Goal: Task Accomplishment & Management: Use online tool/utility

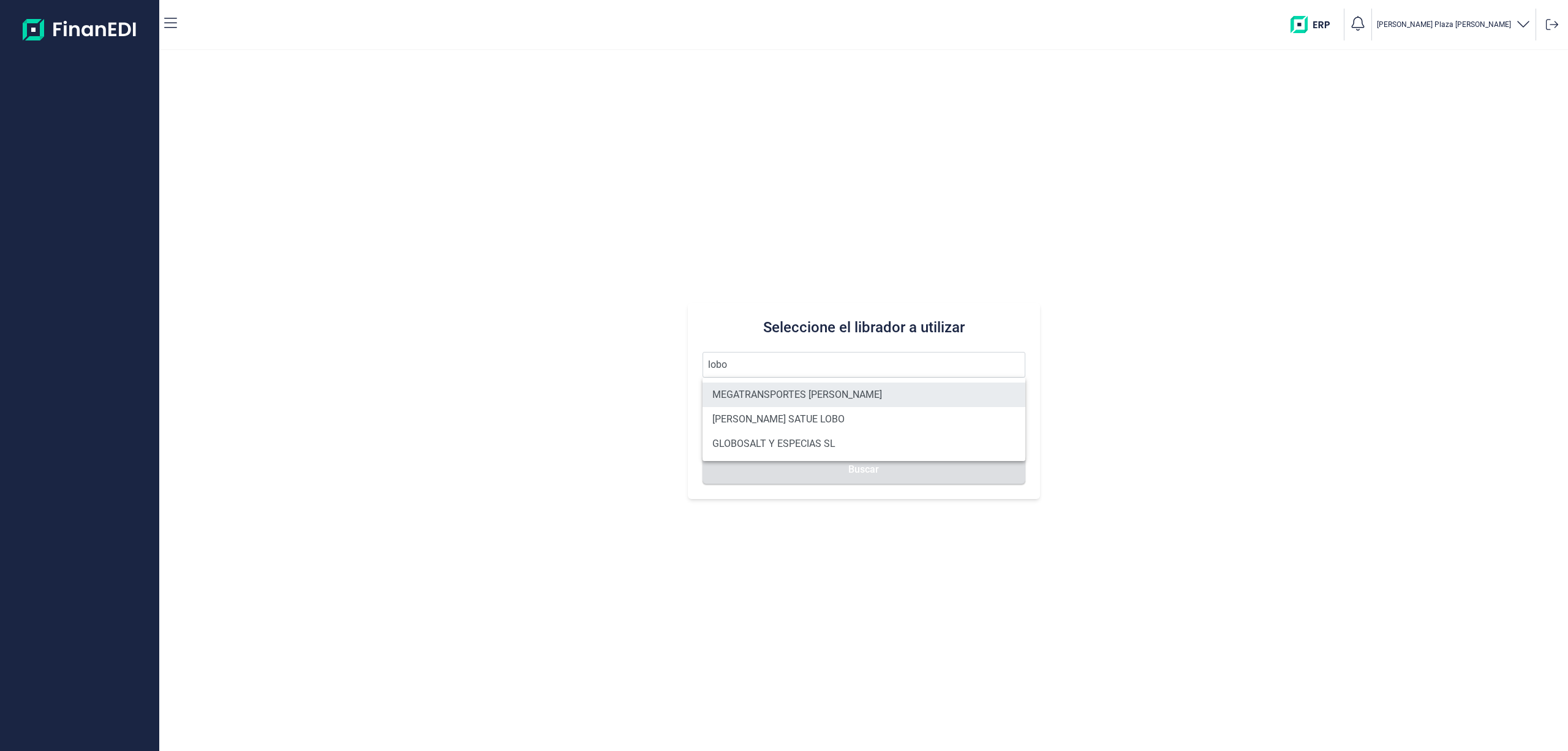
click at [796, 390] on li "MEGATRANSPORTES [PERSON_NAME]" at bounding box center [864, 395] width 322 height 24
type input "MEGATRANSPORTES [PERSON_NAME]"
type input "B56755499"
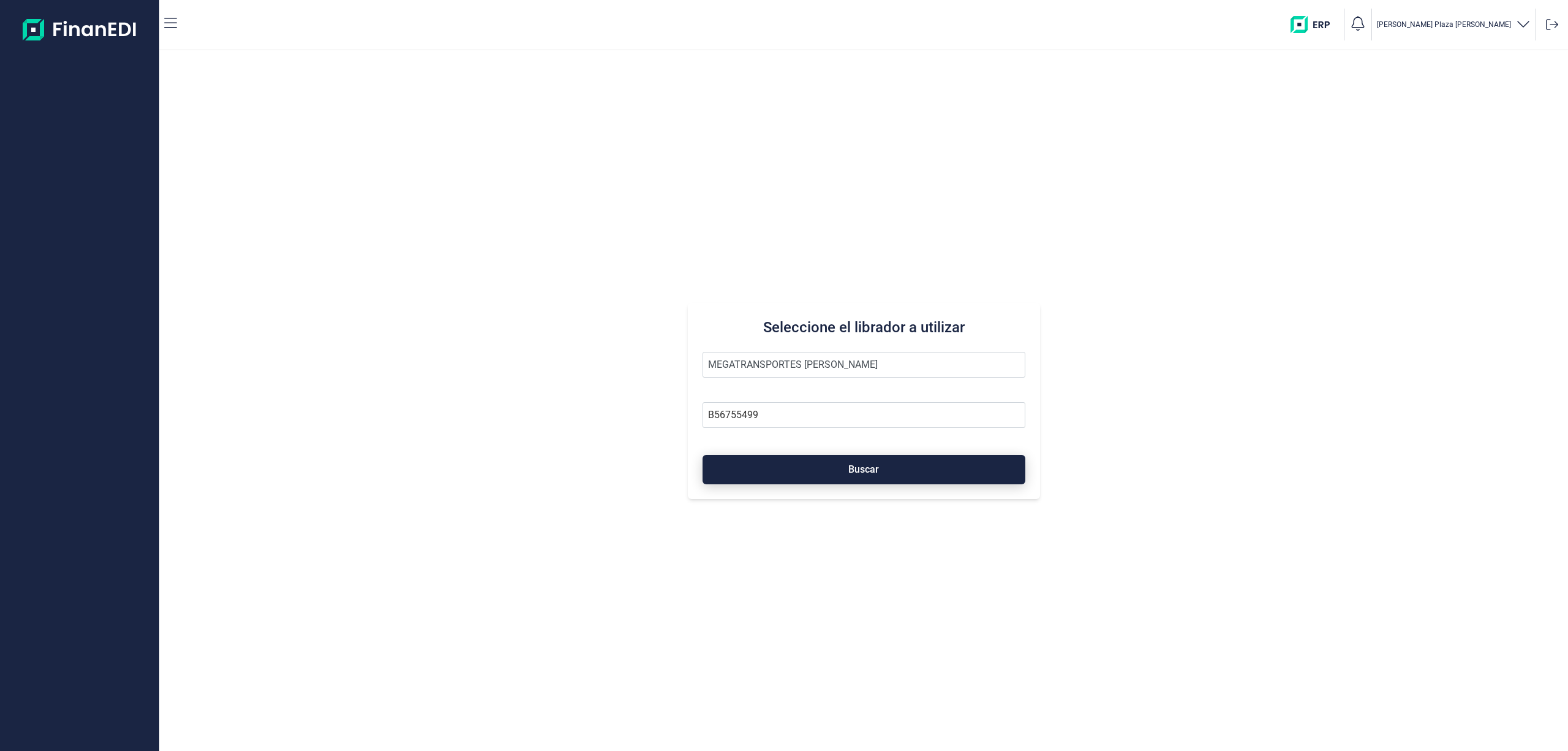
click at [827, 466] on button "Buscar" at bounding box center [864, 469] width 322 height 30
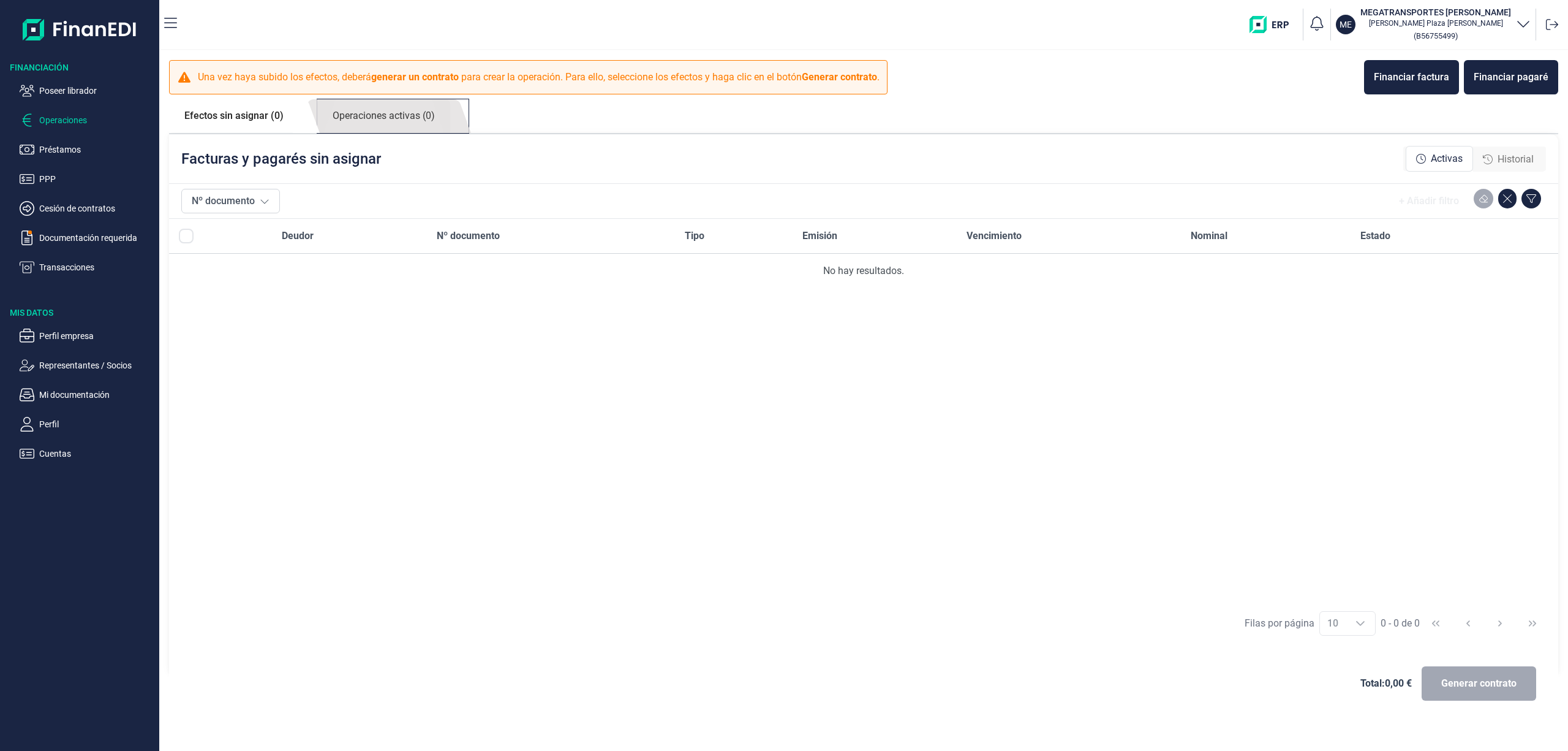
click at [442, 109] on link "Operaciones activas (0)" at bounding box center [383, 116] width 133 height 33
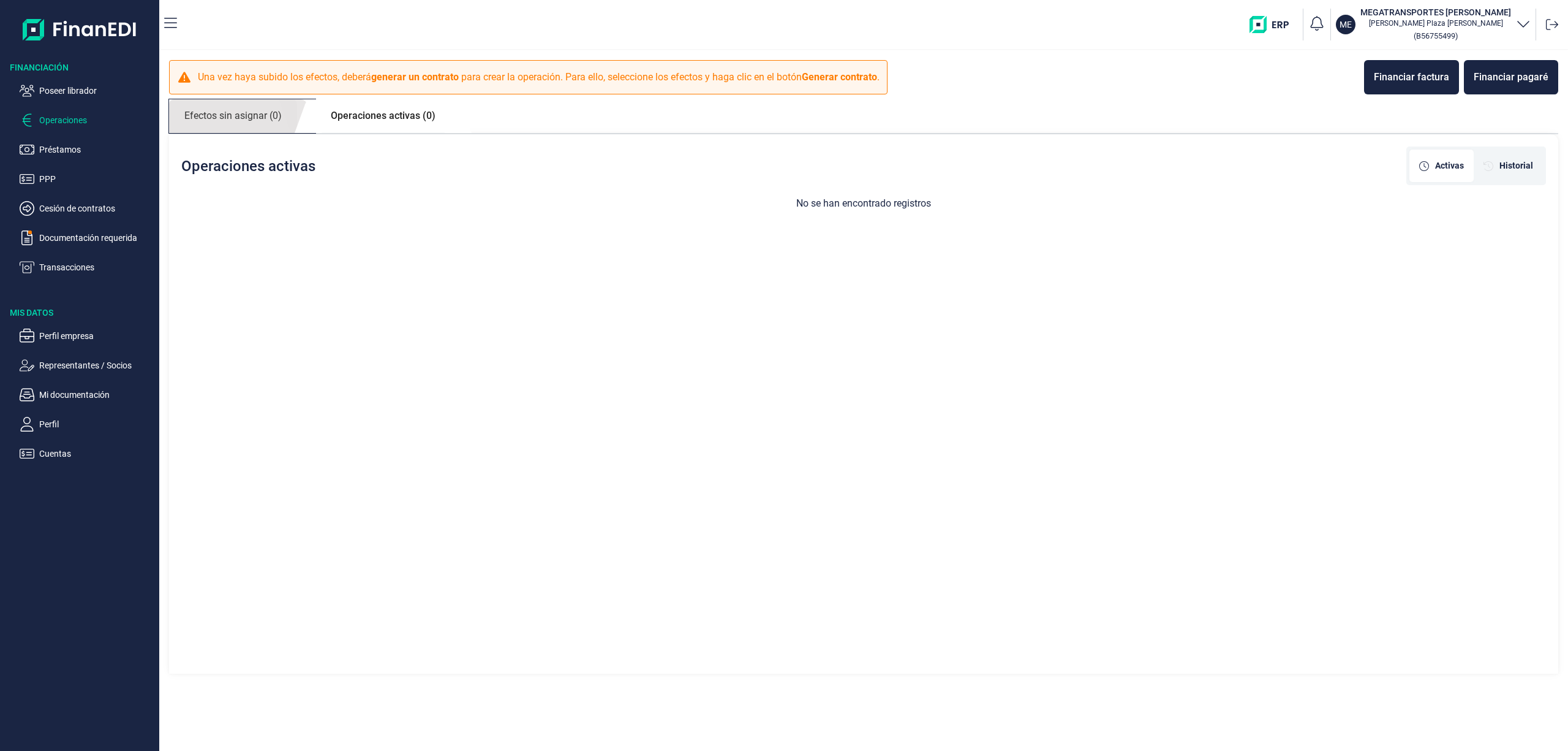
drag, startPoint x: 284, startPoint y: 106, endPoint x: 290, endPoint y: 107, distance: 6.1
click at [282, 106] on link "Efectos sin asignar (0)" at bounding box center [233, 116] width 128 height 33
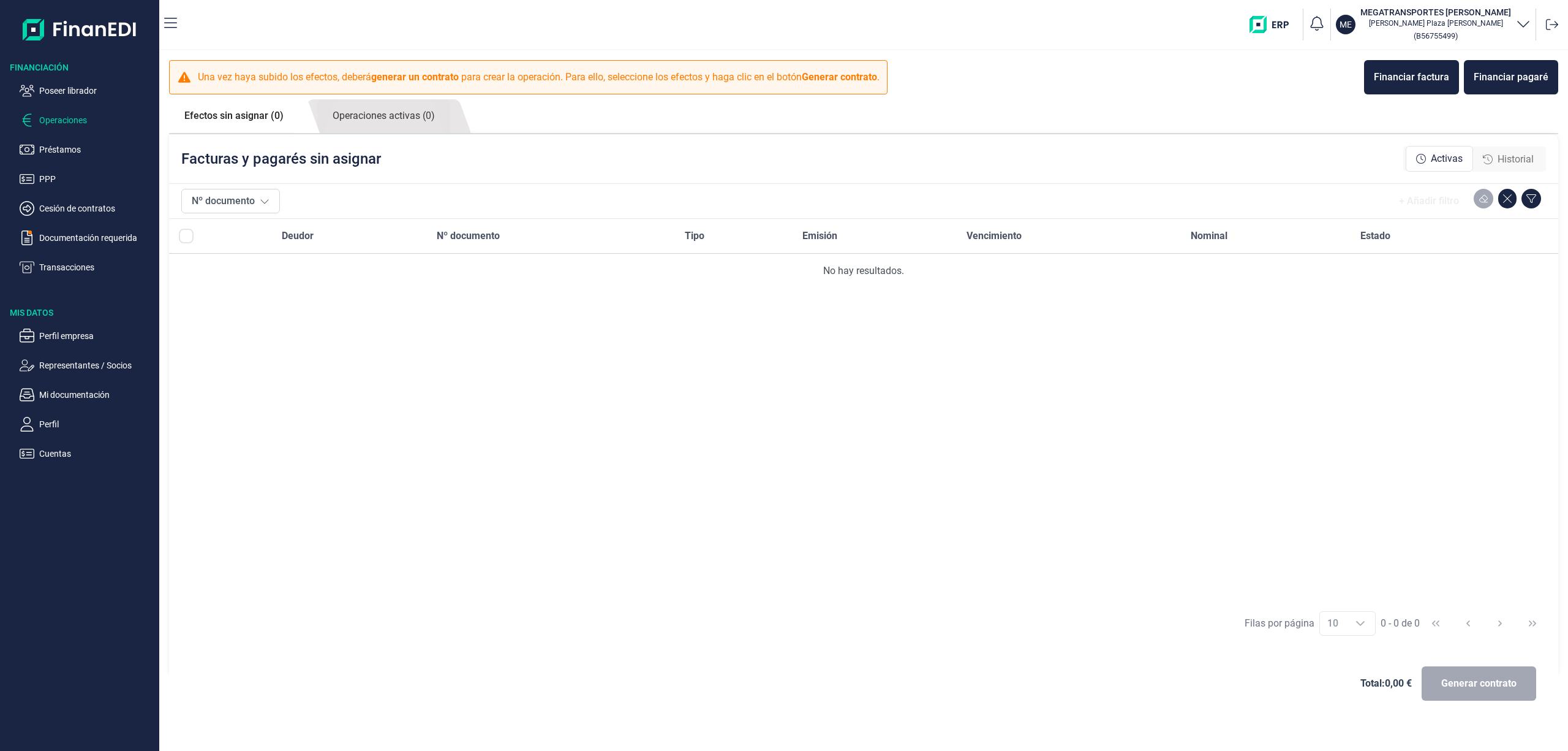
click at [1512, 151] on div "Historial" at bounding box center [1508, 159] width 71 height 24
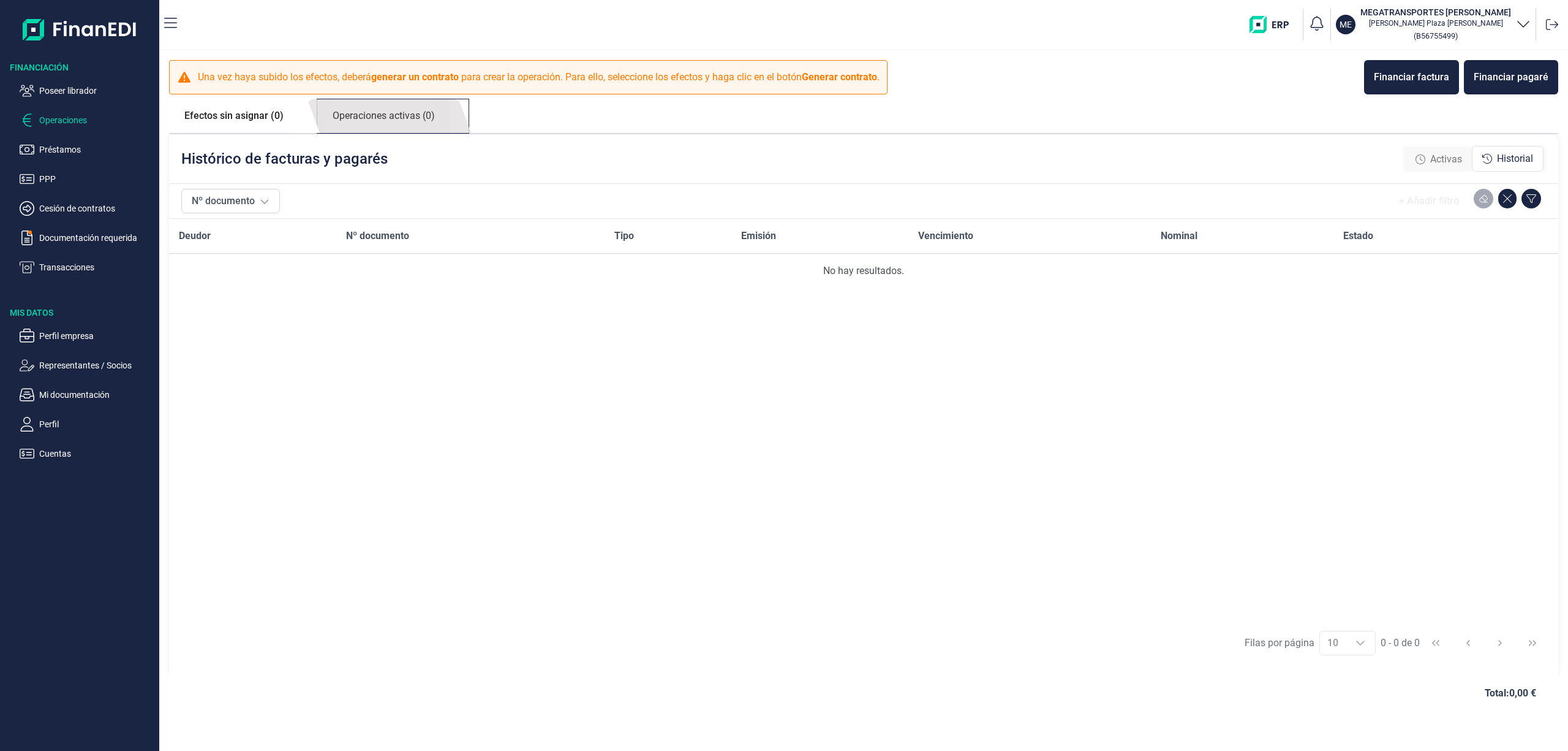
click at [443, 115] on link "Operaciones activas (0)" at bounding box center [383, 116] width 133 height 33
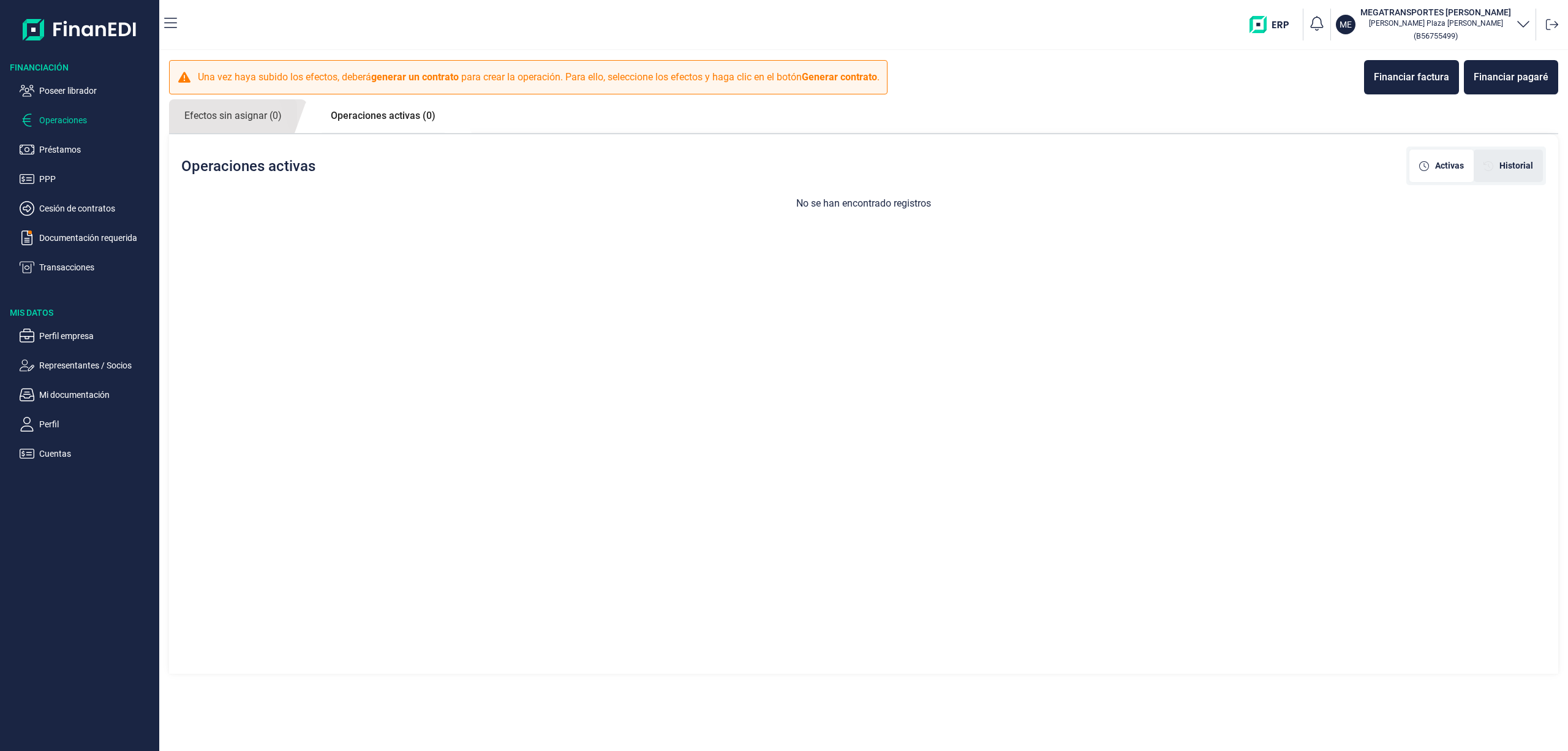
click at [1497, 159] on div "Historial" at bounding box center [1508, 165] width 49 height 13
click at [1428, 65] on button "Financiar factura" at bounding box center [1411, 77] width 95 height 34
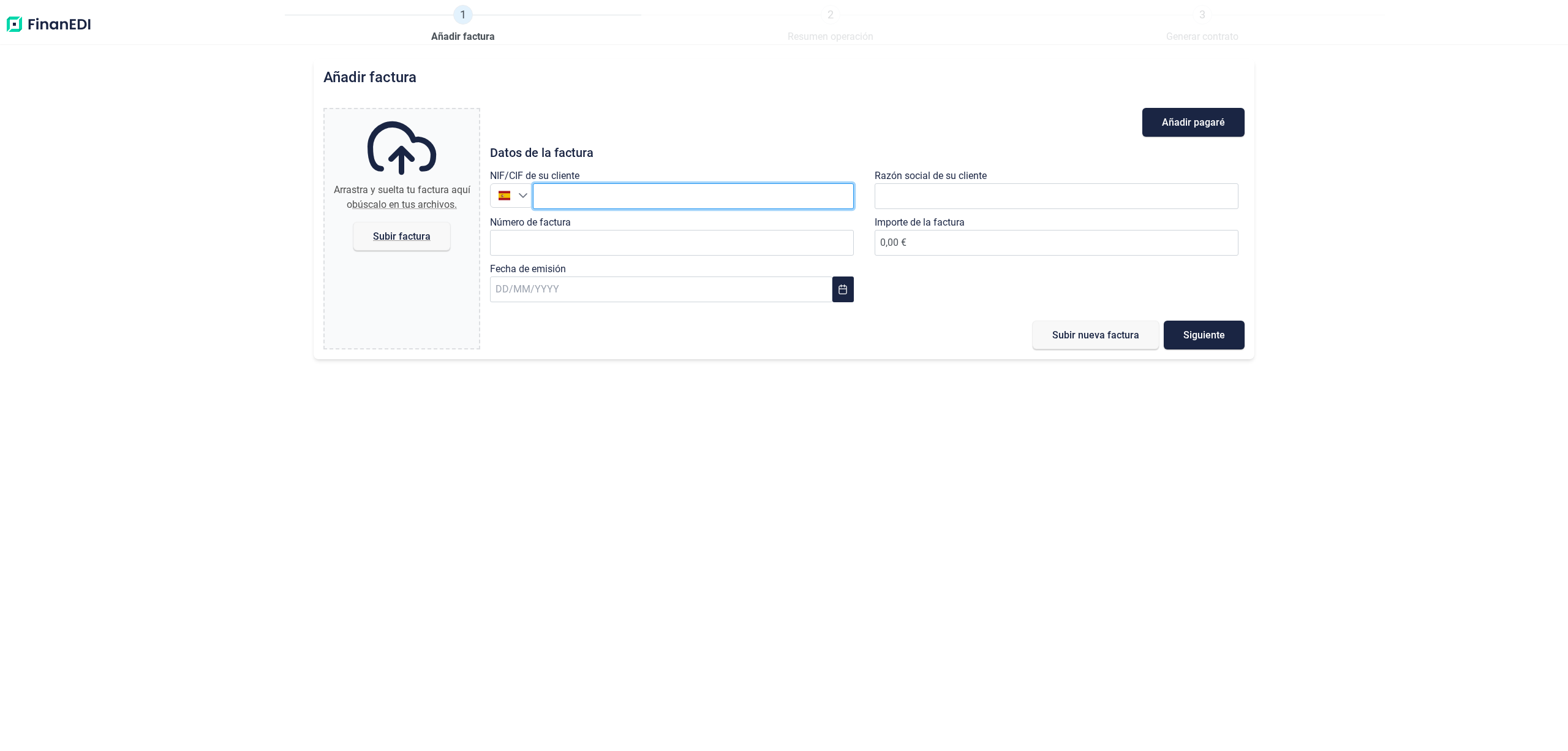
click at [626, 189] on input "text" at bounding box center [694, 196] width 321 height 26
drag, startPoint x: 610, startPoint y: 201, endPoint x: 545, endPoint y: 195, distance: 65.3
click at [545, 195] on input "B56755499" at bounding box center [694, 196] width 321 height 26
click at [631, 223] on li "TOYSAN TRANSPORT SL" at bounding box center [694, 227] width 321 height 24
type input "B96483102"
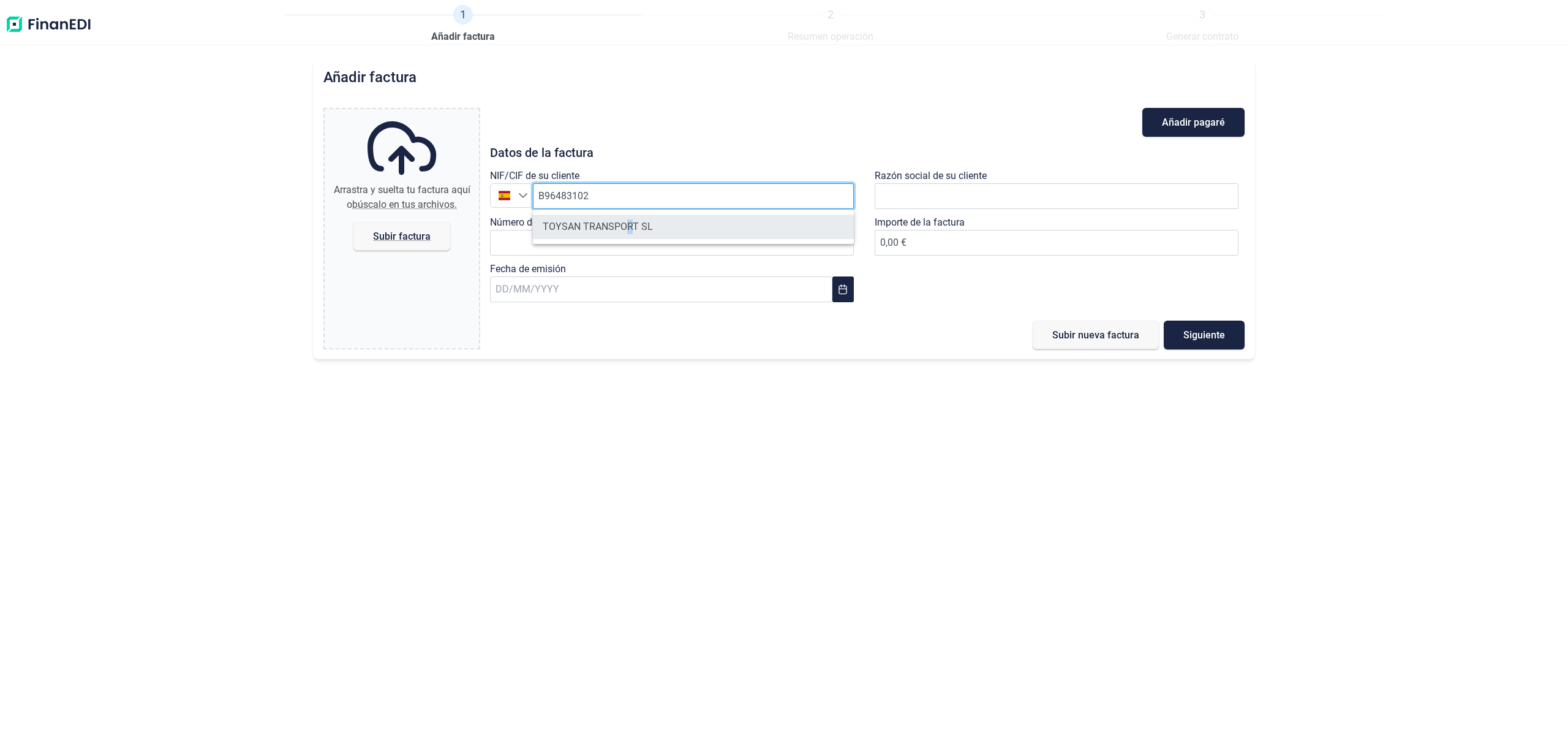
type input "TOYSAN TRANSPORT SL"
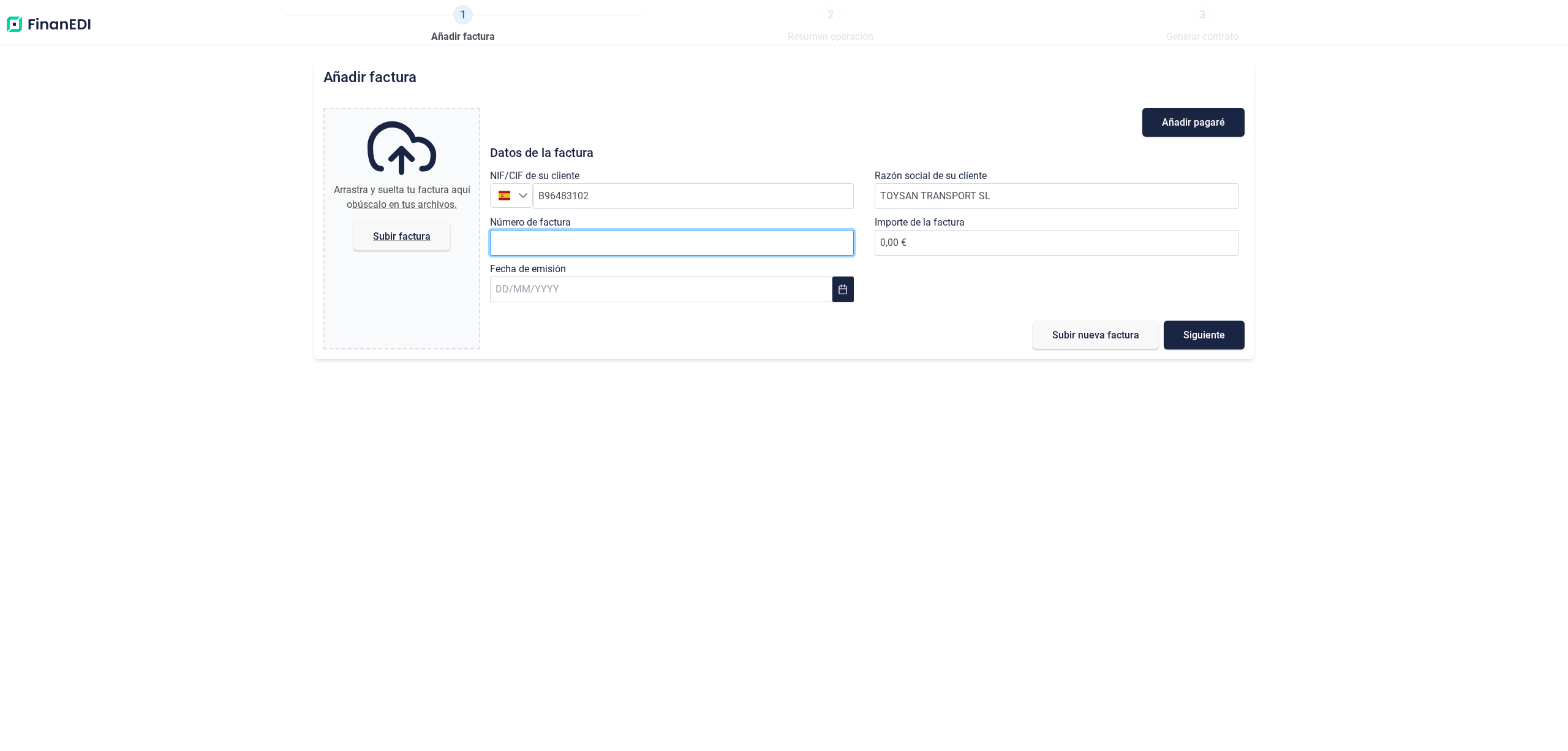
click at [606, 239] on input "Número de factura" at bounding box center [671, 243] width 363 height 26
type input "F13"
type input "6.444,46 €"
click at [563, 292] on input "text" at bounding box center [661, 289] width 342 height 26
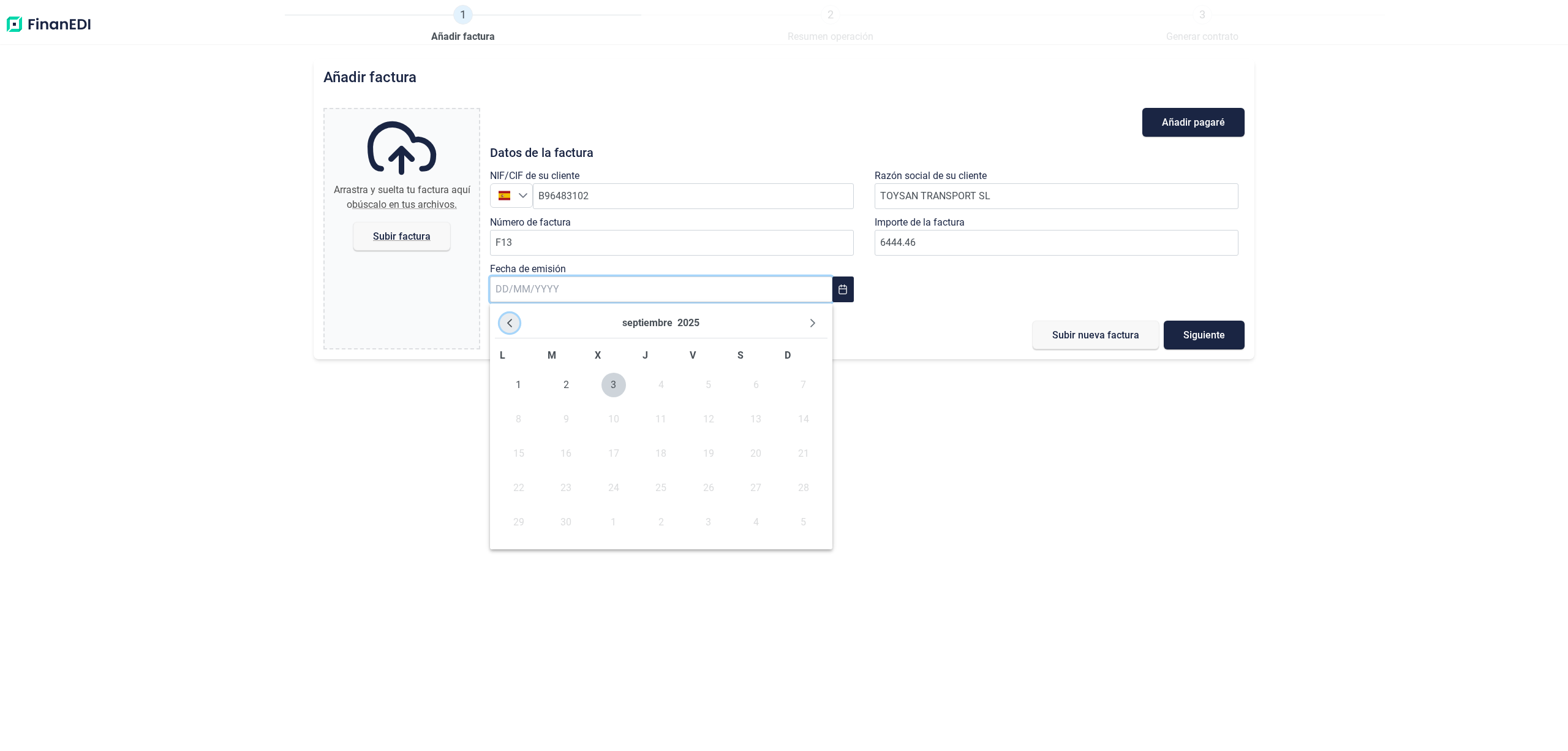
click at [509, 321] on icon "Previous Month" at bounding box center [509, 323] width 10 height 10
click at [802, 526] on span "31" at bounding box center [804, 522] width 24 height 24
type input "[DATE]"
click at [397, 243] on span "Subir factura" at bounding box center [402, 237] width 97 height 29
click at [397, 113] on input "Arrastra y suelta tu factura aquí o búscalo en tus archivos. Subir factura" at bounding box center [402, 110] width 154 height 4
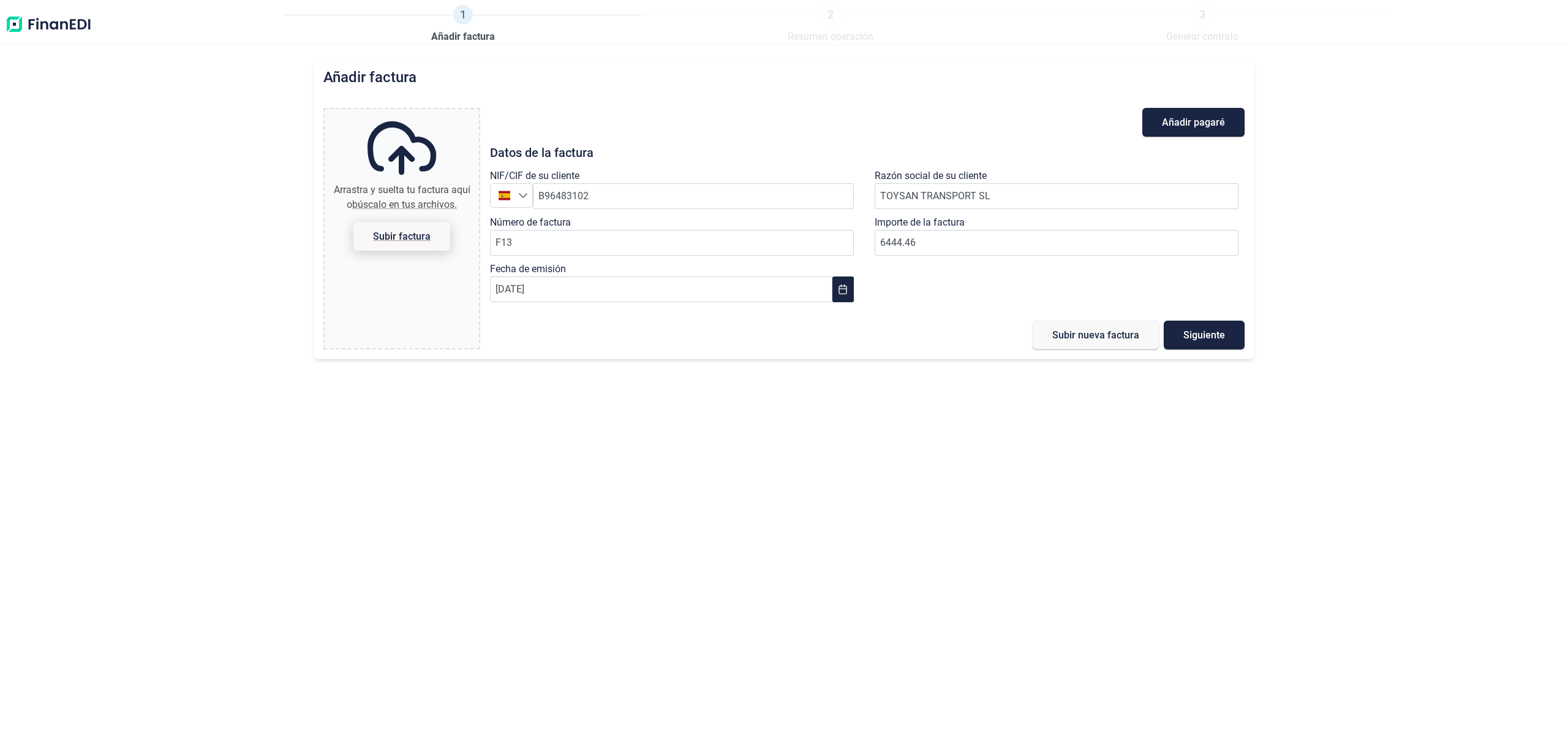
type input "C:\fakepath\IMG_5778 (003).jpg"
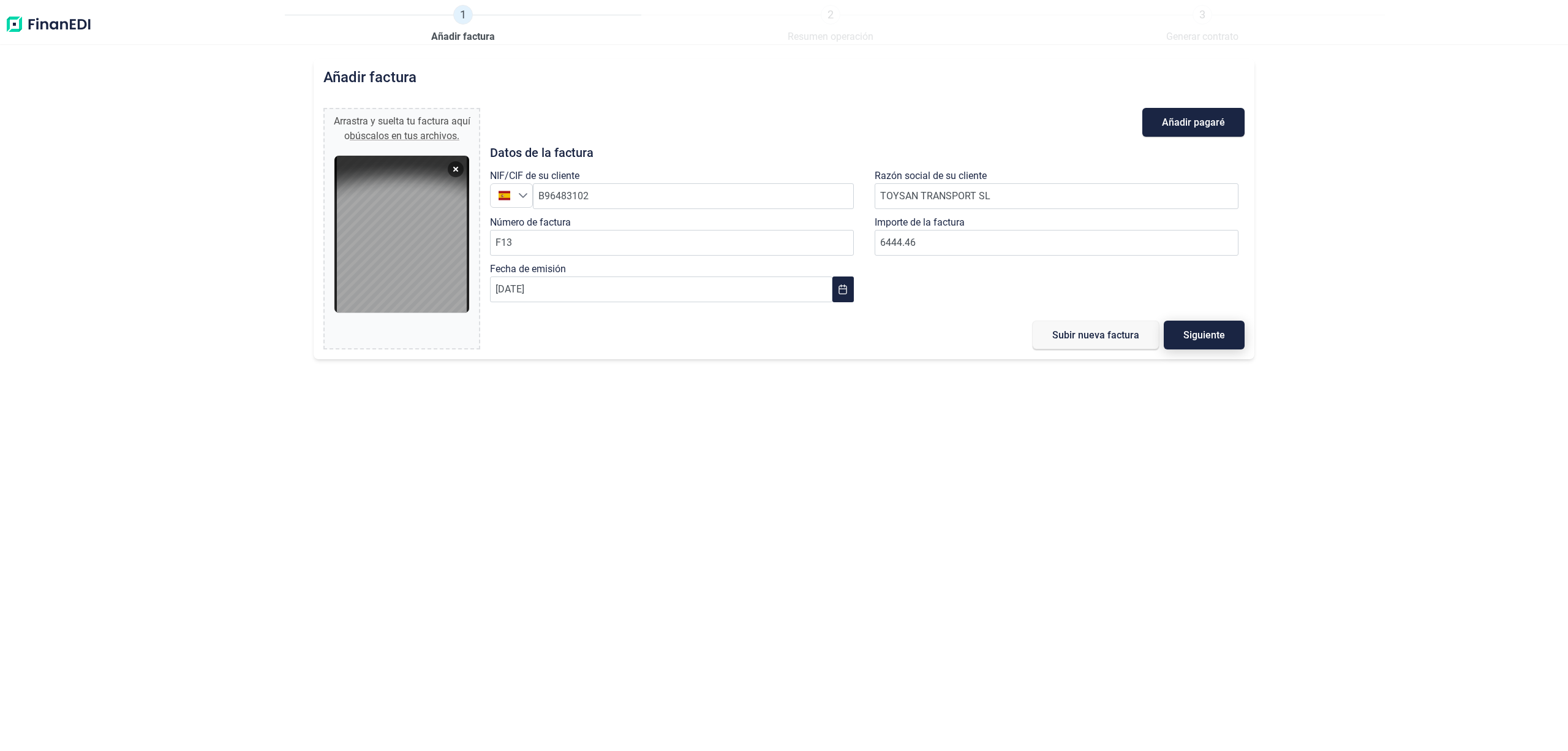
click at [1213, 339] on span "Siguiente" at bounding box center [1204, 335] width 42 height 9
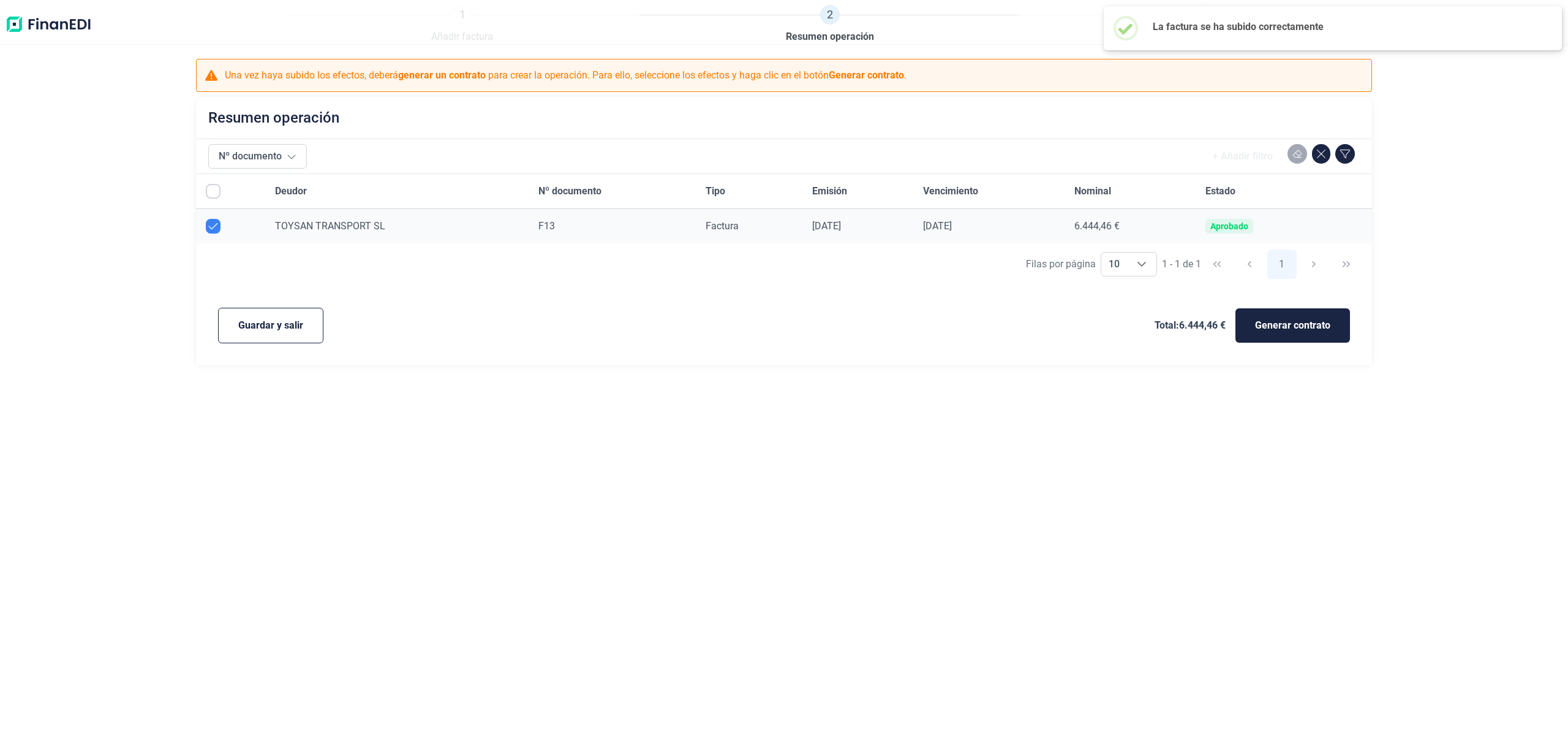
checkbox input "true"
click at [1259, 329] on span "Generar contrato" at bounding box center [1292, 325] width 75 height 14
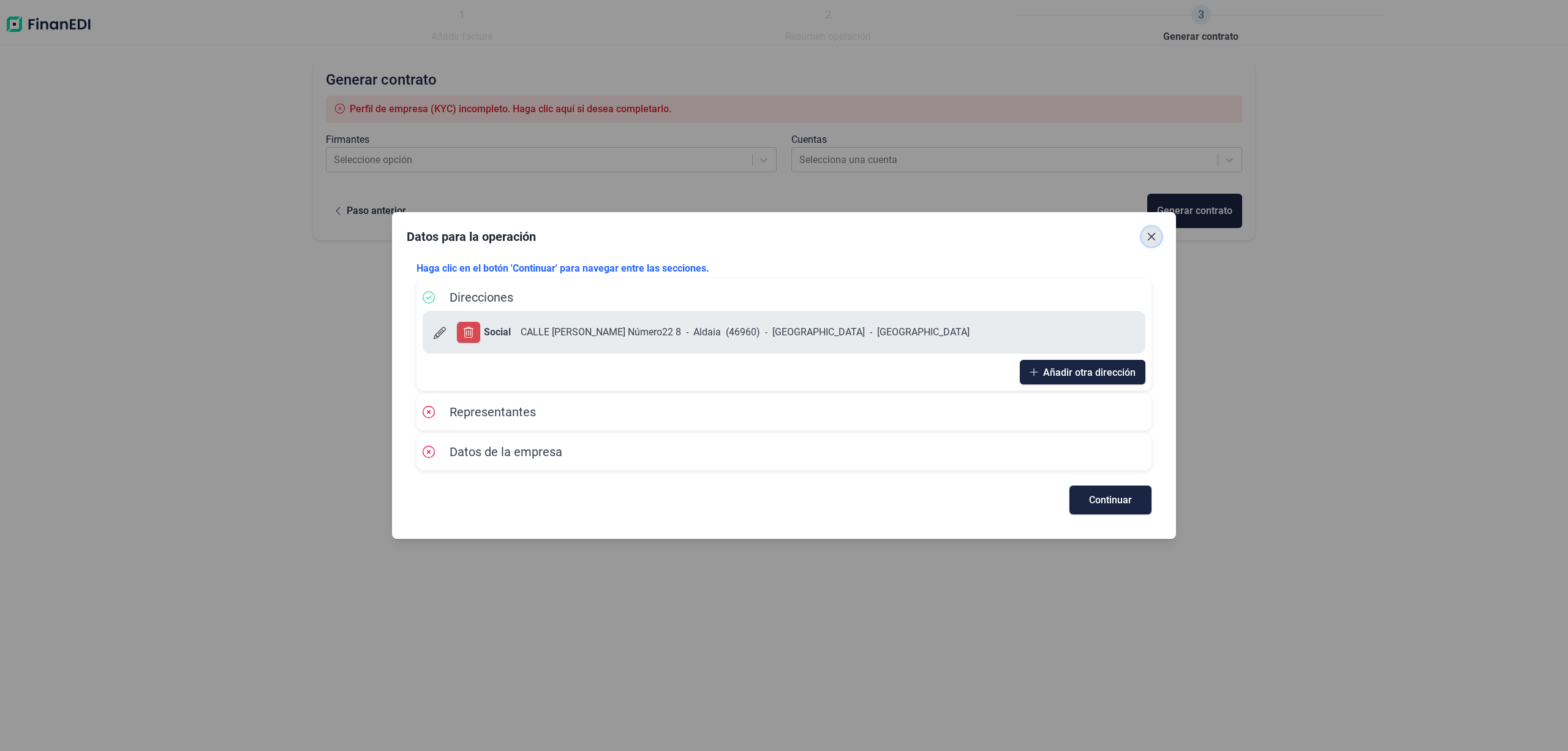
click at [1147, 234] on icon "Close" at bounding box center [1151, 237] width 8 height 8
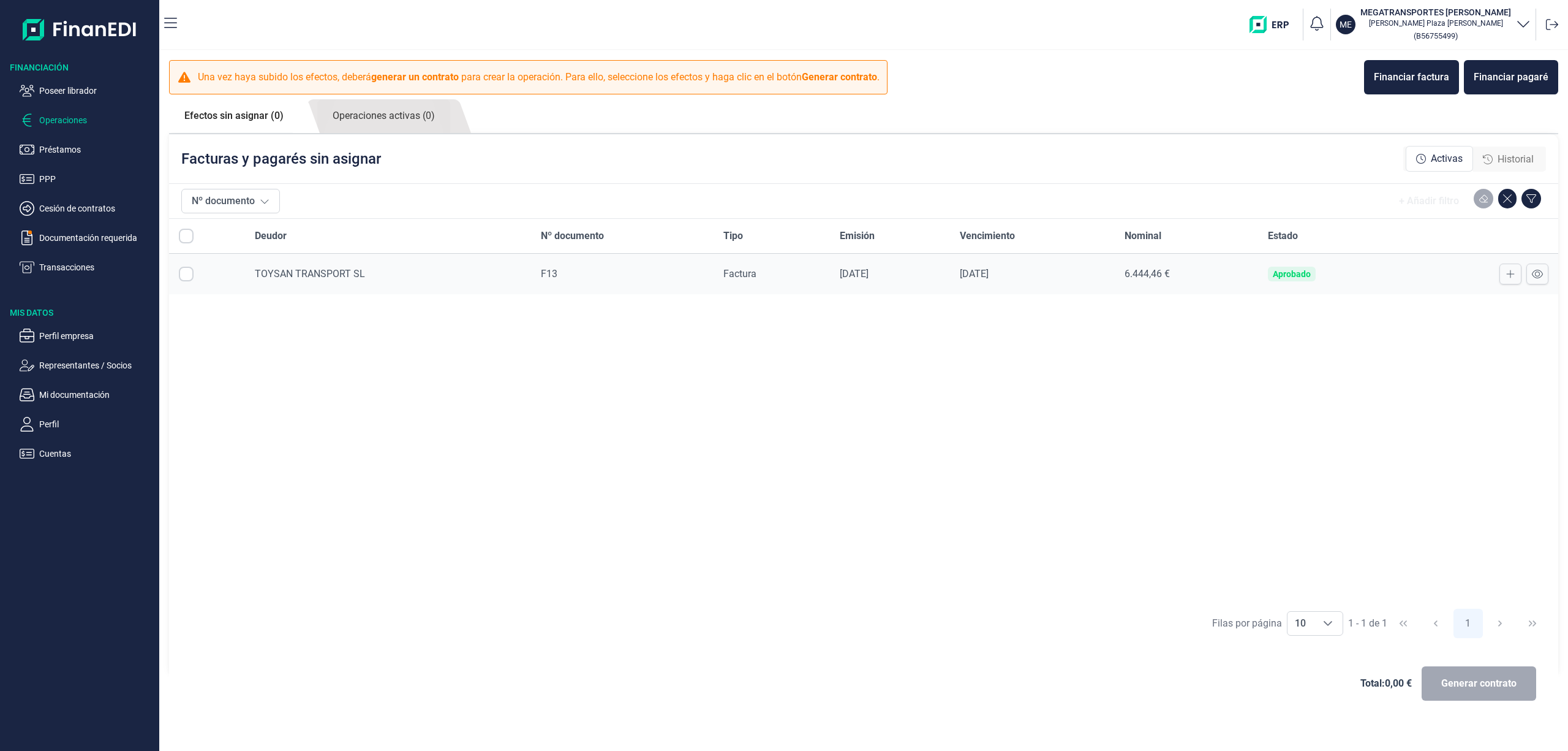
checkbox input "true"
